Goal: Information Seeking & Learning: Learn about a topic

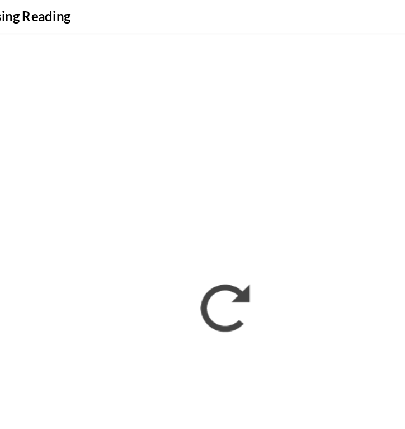
scroll to position [221, 0]
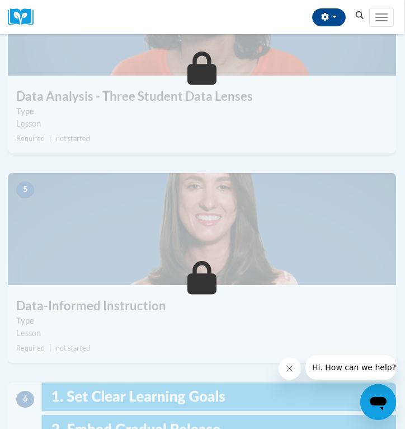
scroll to position [1101, 1]
